Goal: Task Accomplishment & Management: Manage account settings

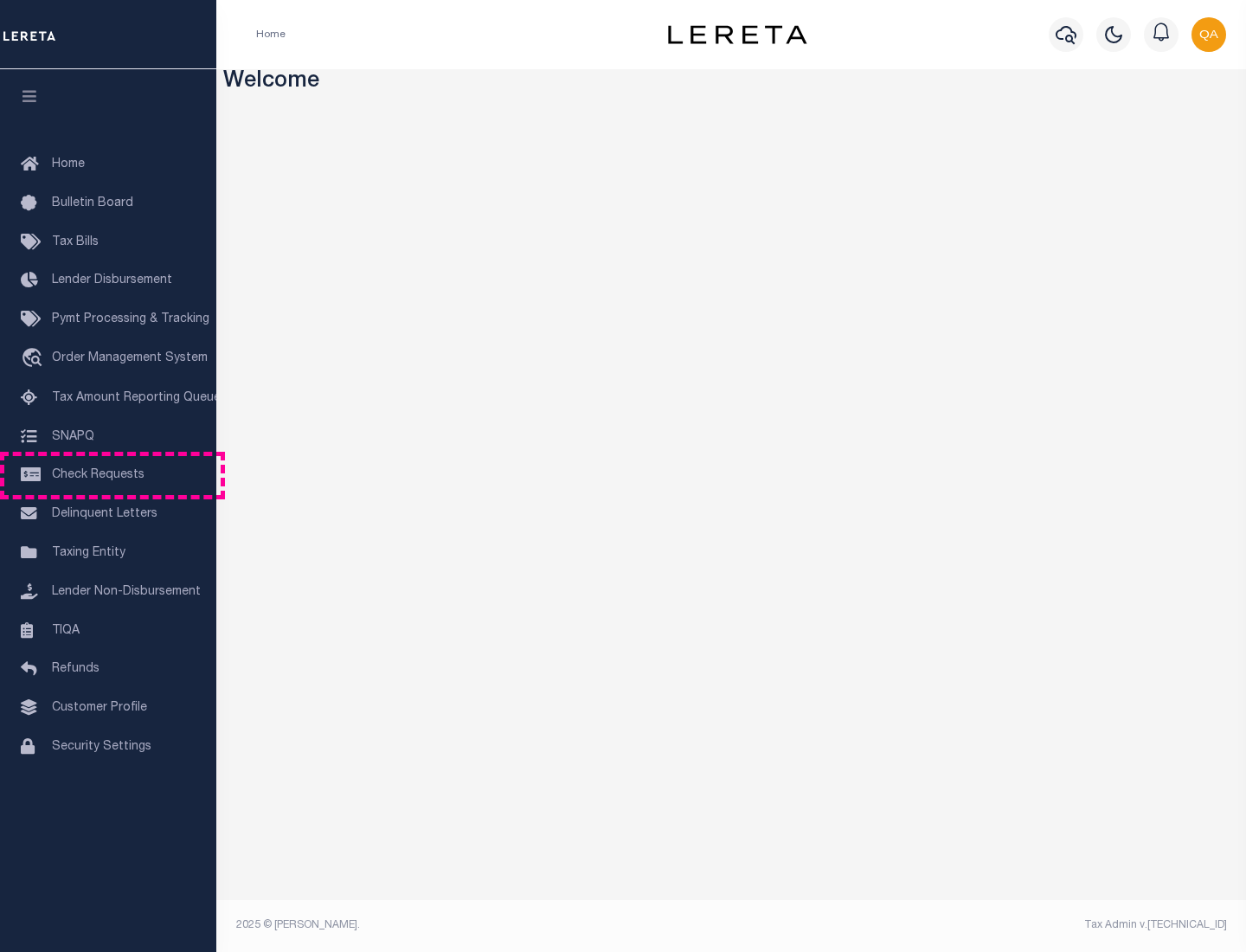
click at [108, 475] on span "Check Requests" at bounding box center [98, 475] width 93 height 12
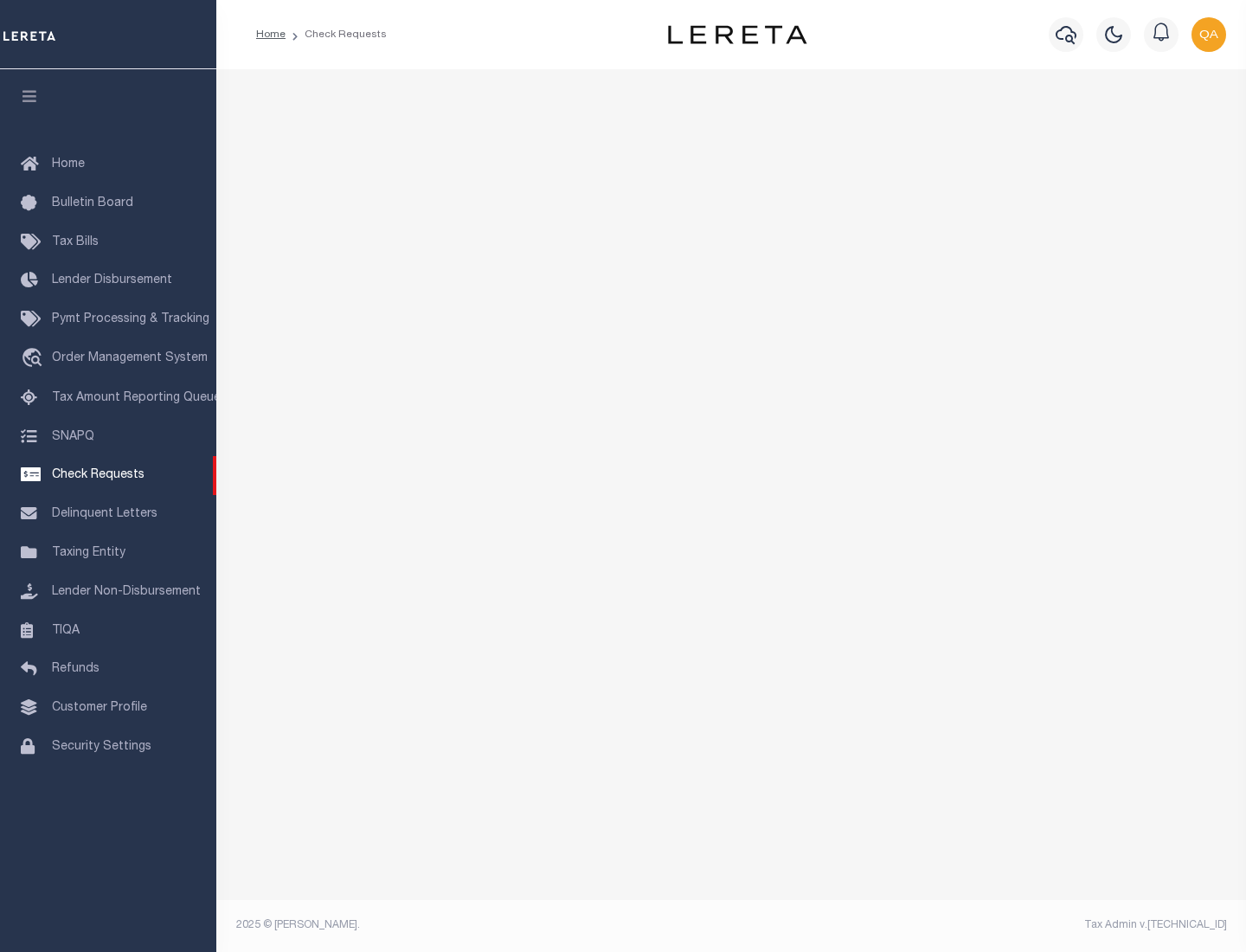
select select "50"
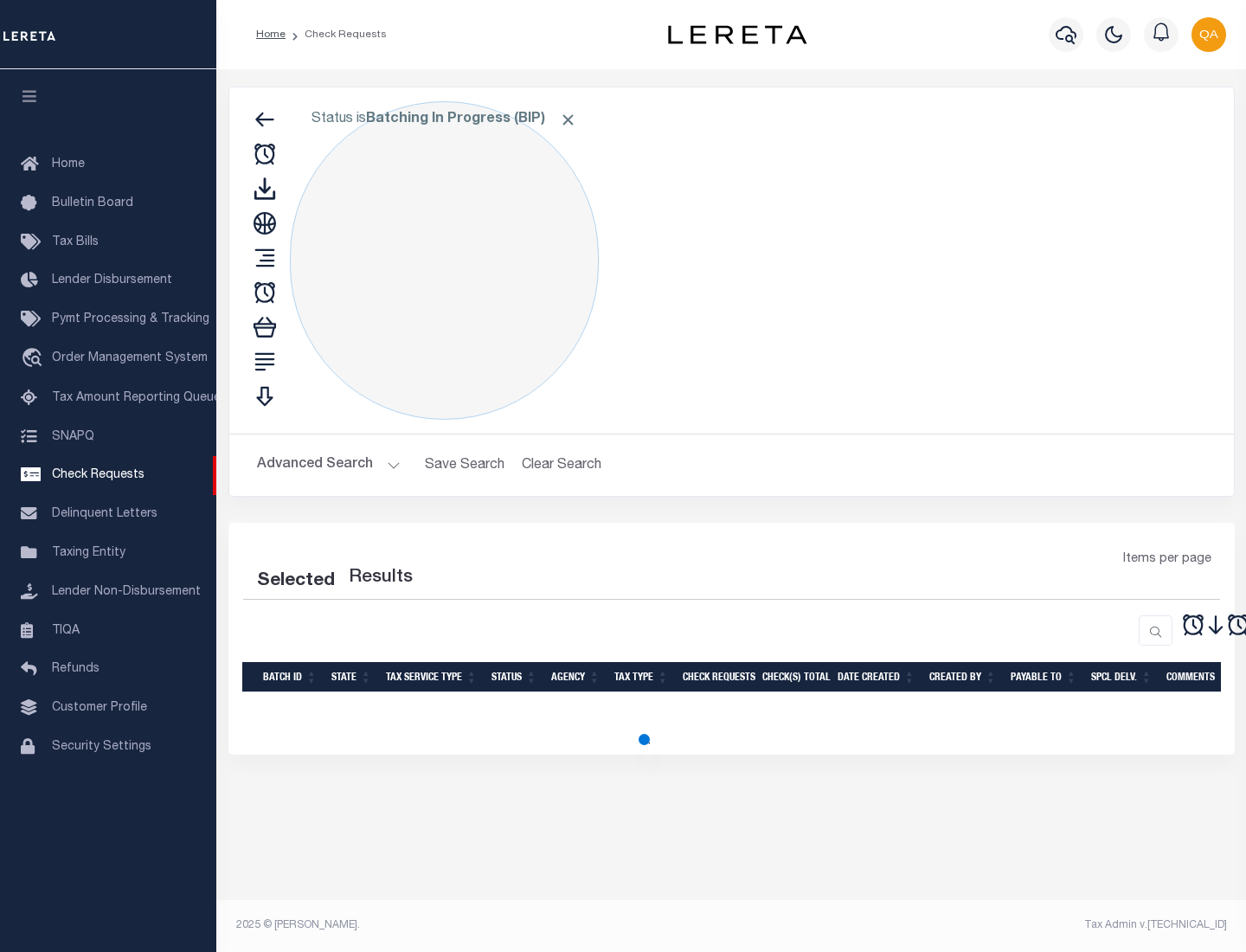
select select "50"
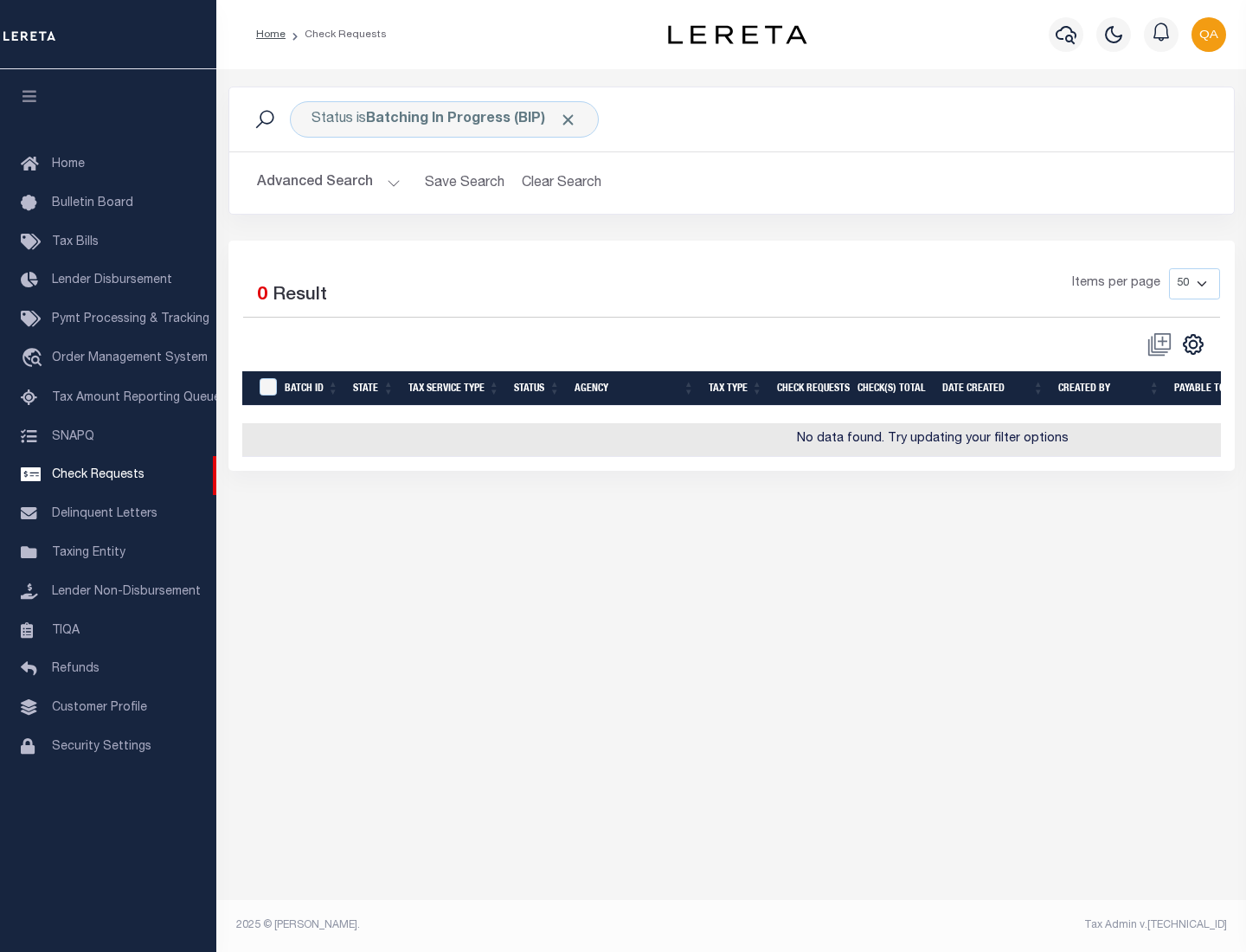
click at [569, 119] on span "Click to Remove" at bounding box center [568, 119] width 19 height 19
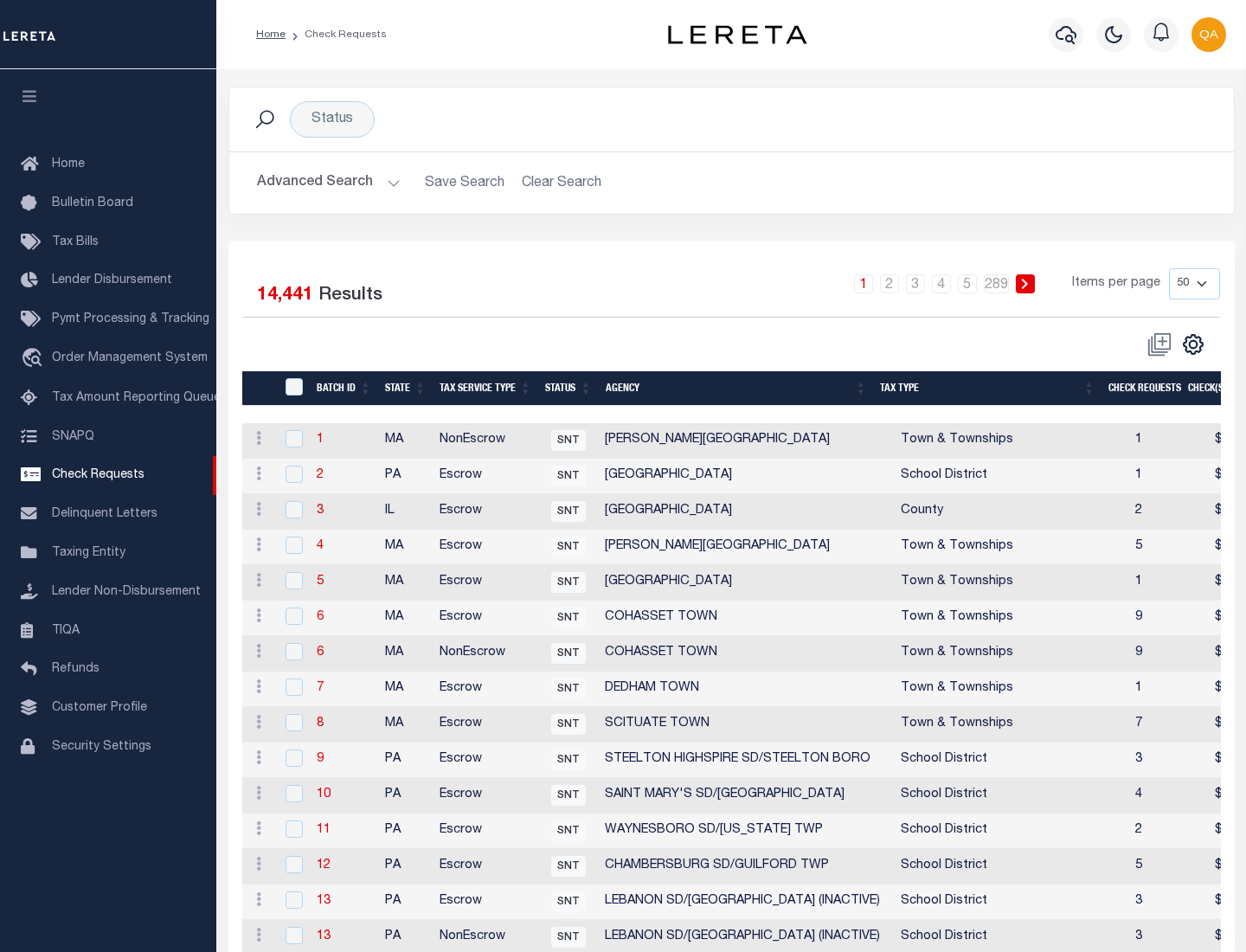
scroll to position [834, 0]
